Goal: Information Seeking & Learning: Understand process/instructions

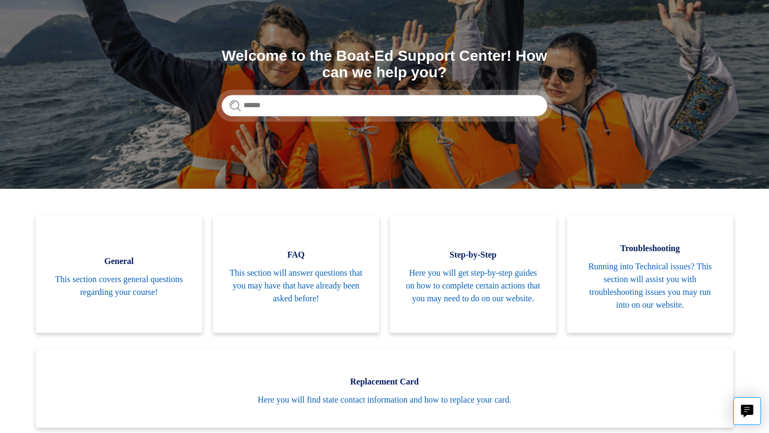
scroll to position [120, 0]
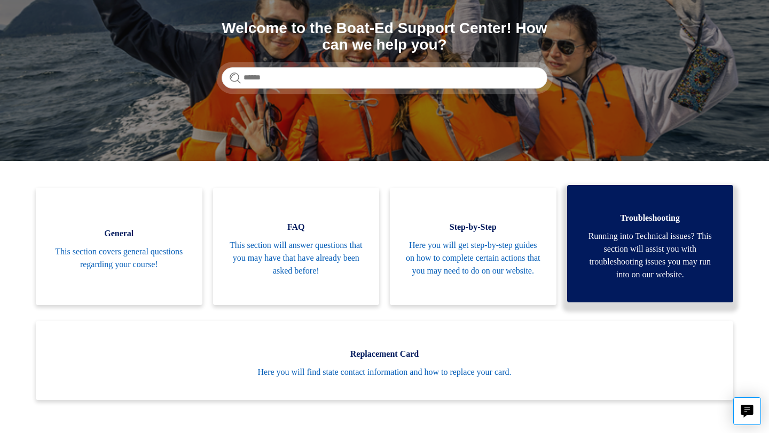
click at [595, 244] on span "Running into Technical issues? This section will assist you with troubleshootin…" at bounding box center [650, 255] width 135 height 51
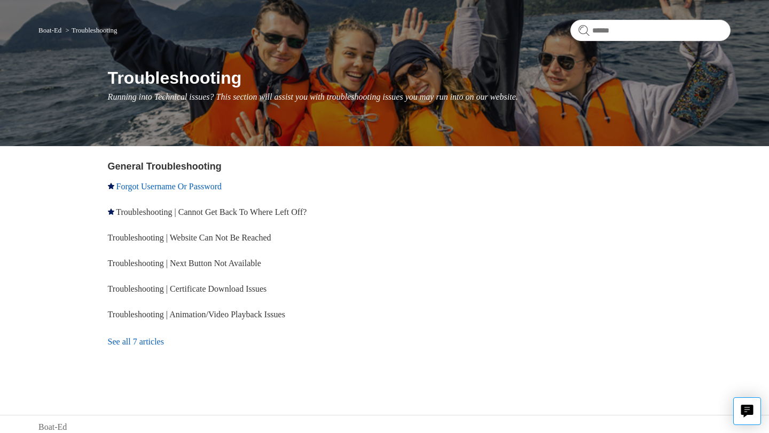
scroll to position [81, 0]
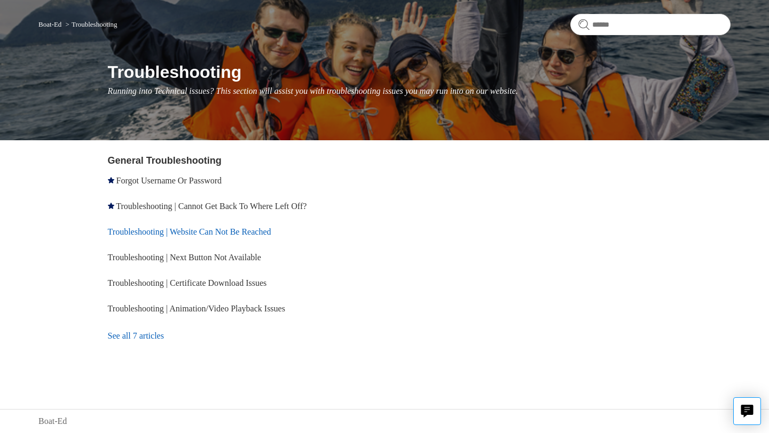
click at [219, 233] on link "Troubleshooting | Website Can Not Be Reached" at bounding box center [189, 231] width 163 height 9
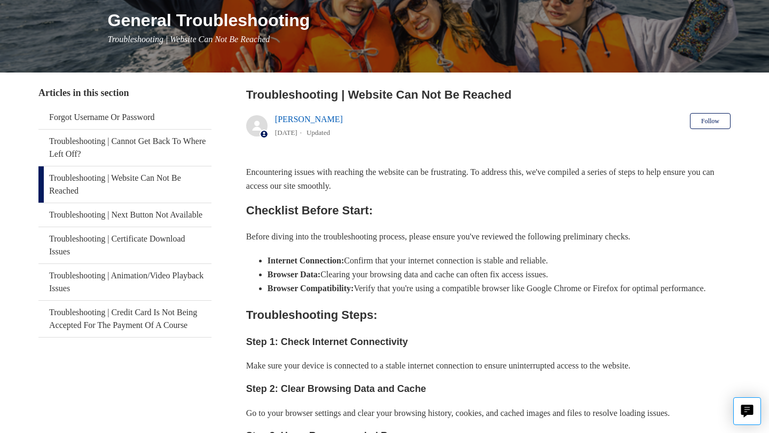
scroll to position [155, 0]
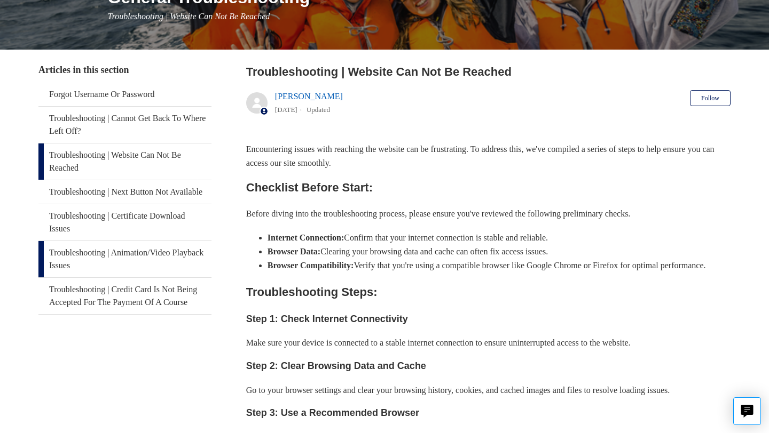
click at [121, 264] on link "Troubleshooting | Animation/Video Playback Issues" at bounding box center [124, 259] width 173 height 36
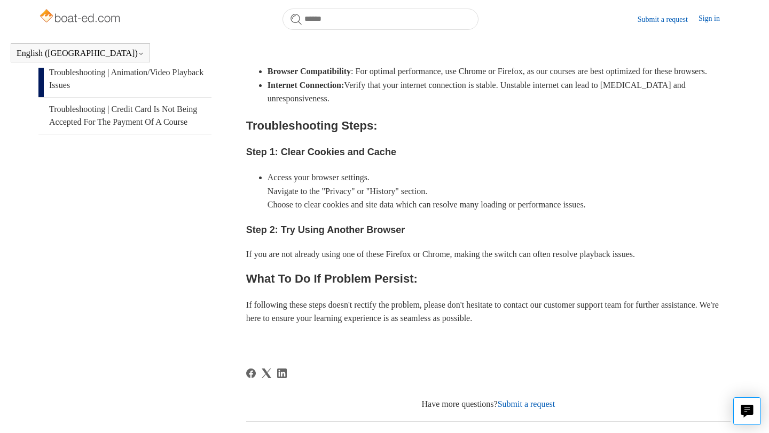
scroll to position [309, 0]
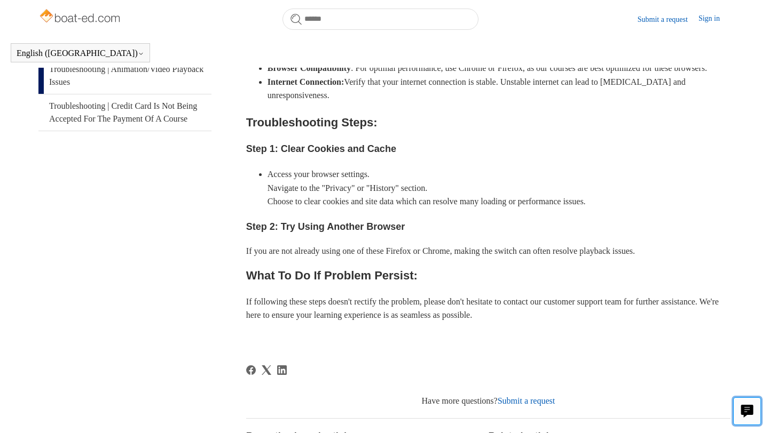
click at [749, 410] on icon "Live chat" at bounding box center [747, 410] width 12 height 10
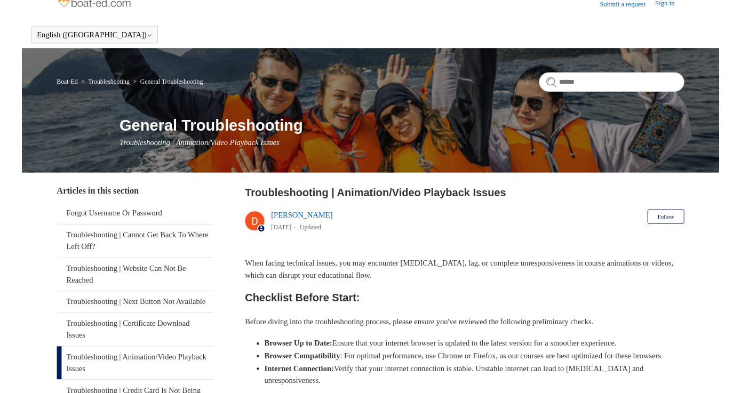
scroll to position [0, 0]
